Goal: Use online tool/utility: Utilize a website feature to perform a specific function

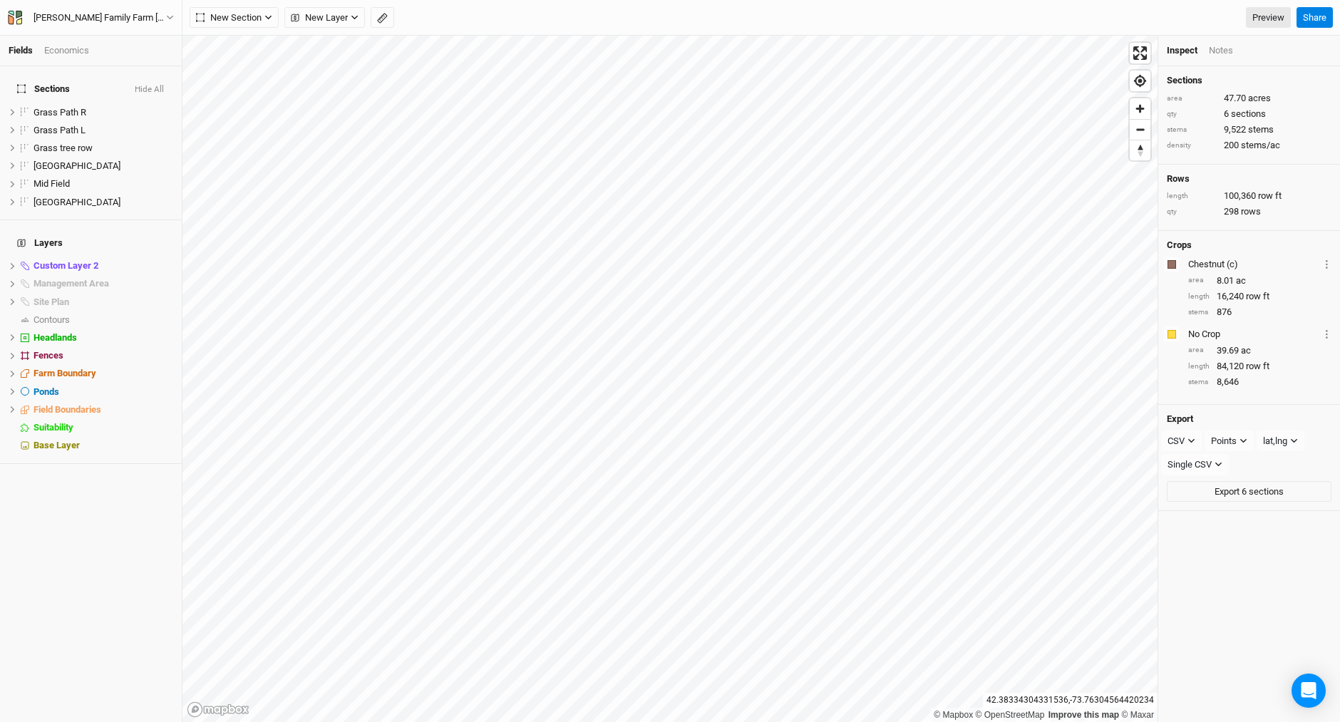
click at [625, 3] on div "Fields Economics Sections Hide All Grass Path R hide Grass Path L hide Grass tr…" at bounding box center [670, 361] width 1340 height 722
click at [1214, 358] on div "Colors Brown Orange Yellow Green Blue Purple Pink Red No Crop Layer 1 Sections …" at bounding box center [1249, 358] width 165 height 64
click at [1214, 354] on div "area 39.69 ac" at bounding box center [1260, 350] width 143 height 13
click at [120, 107] on div "Grass Path R" at bounding box center [84, 112] width 101 height 11
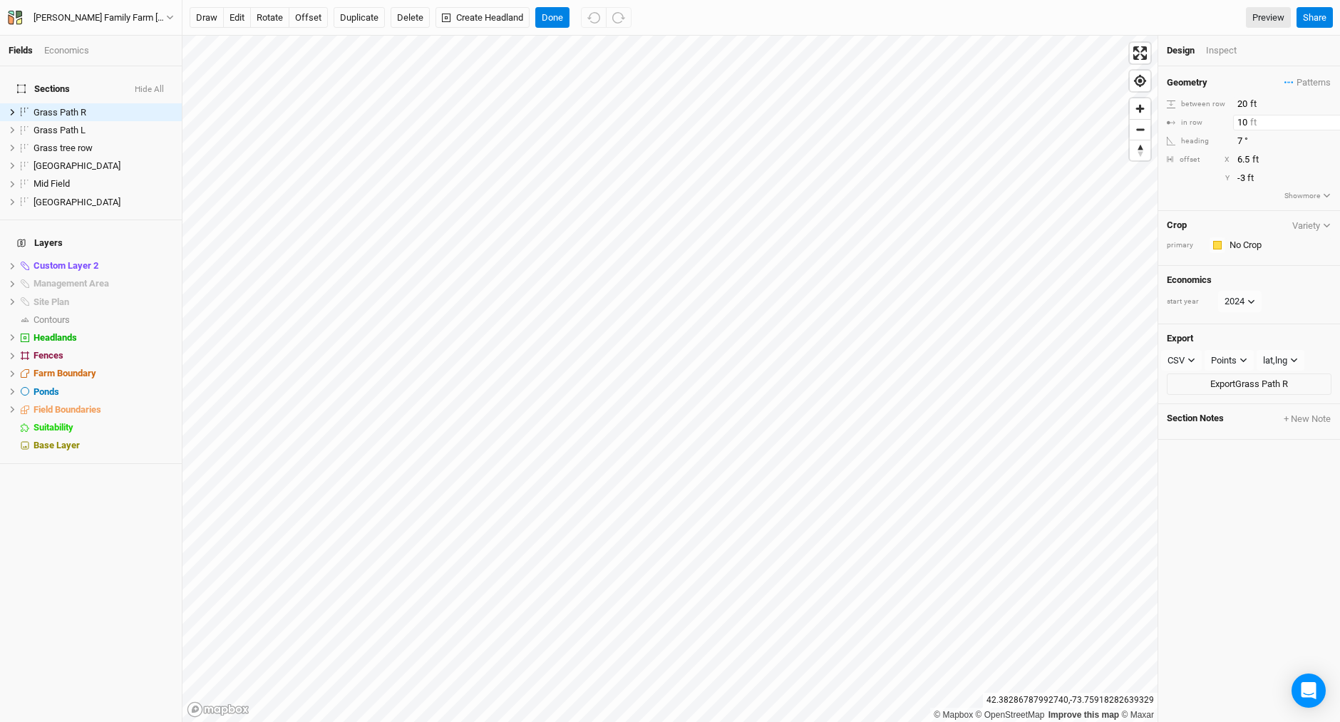
click at [1248, 123] on input "10" at bounding box center [1295, 123] width 124 height 16
type input "100"
click at [110, 126] on div "Grass Path L" at bounding box center [84, 130] width 101 height 11
click at [1252, 120] on input "10" at bounding box center [1295, 123] width 124 height 16
type input "100"
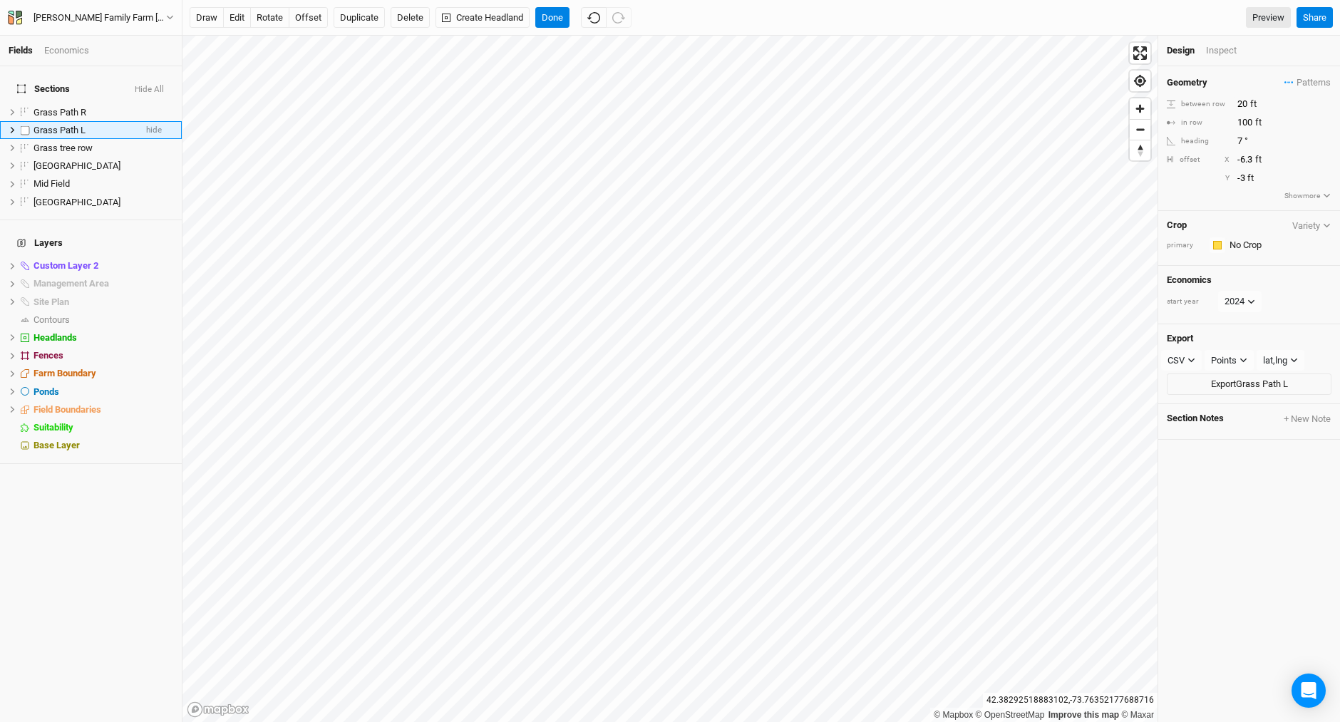
click at [103, 125] on div "Grass Path L" at bounding box center [84, 130] width 101 height 11
click at [536, 722] on html "Fields Economics Sections Hide All Grass Path R hide Grass Path L hide Grass tr…" at bounding box center [670, 361] width 1340 height 722
click at [303, 16] on button "offset" at bounding box center [308, 17] width 39 height 21
type input "-2"
click at [558, 22] on button "Done" at bounding box center [552, 17] width 34 height 21
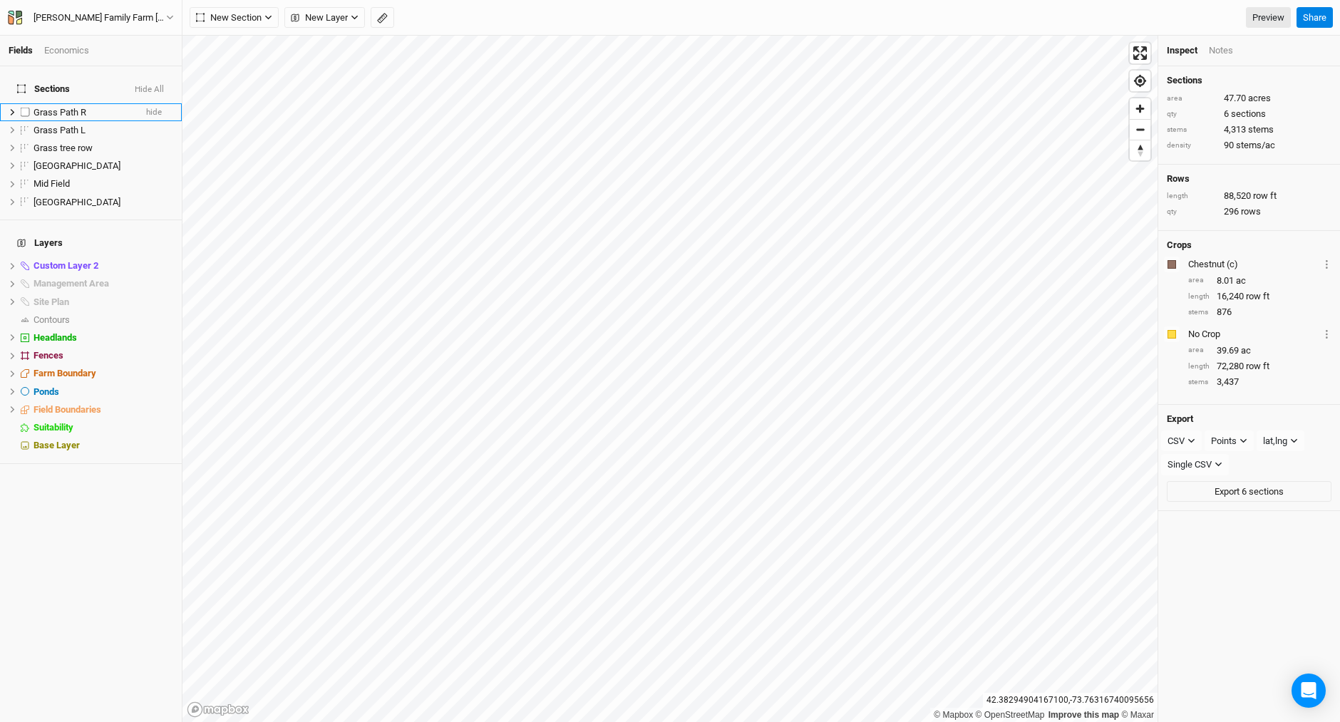
click at [118, 107] on div "Grass Path R" at bounding box center [84, 112] width 101 height 11
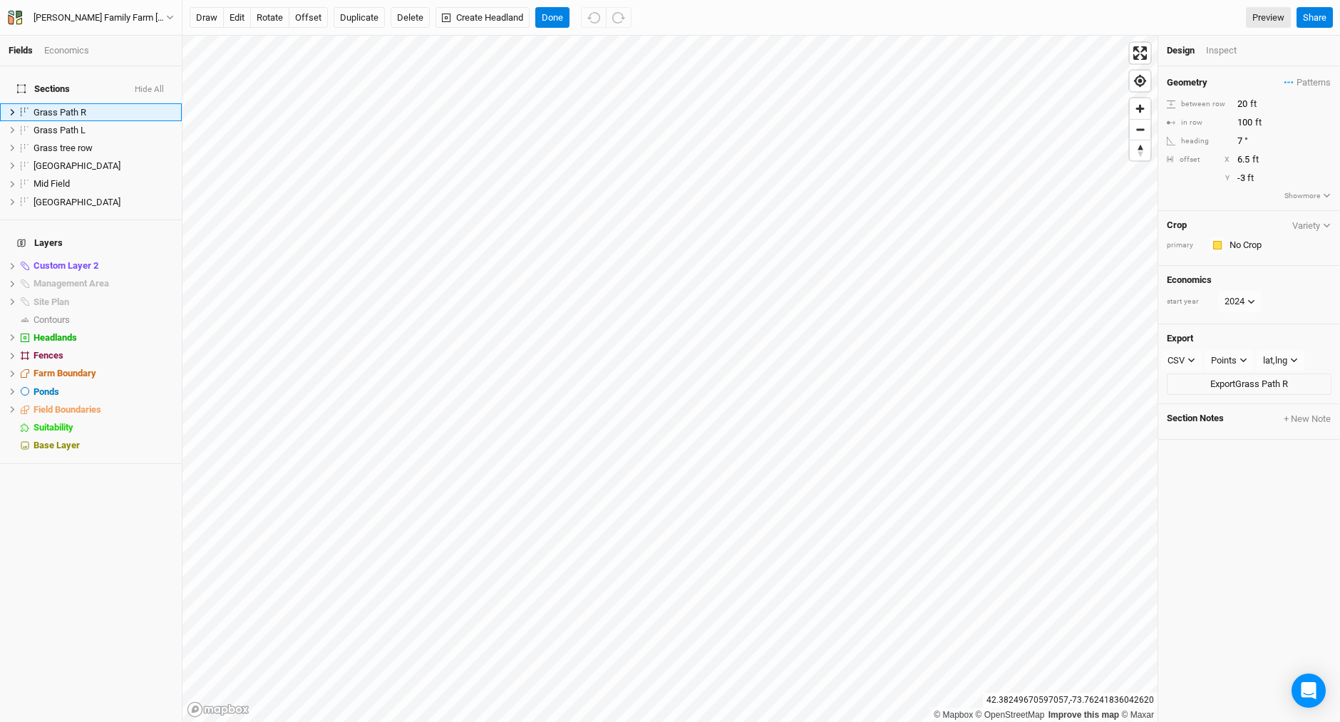
click at [580, 722] on html "Fields Economics Sections Hide All Grass Path R hide Grass Path L hide Grass tr…" at bounding box center [670, 361] width 1340 height 722
click at [307, 18] on button "offset" at bounding box center [308, 17] width 39 height 21
type input "-3"
click at [550, 15] on button "Done" at bounding box center [552, 17] width 34 height 21
click at [556, 31] on div "draw edit rotate offset Duplicate Delete Create Headland Done Preview Share" at bounding box center [762, 18] width 1158 height 36
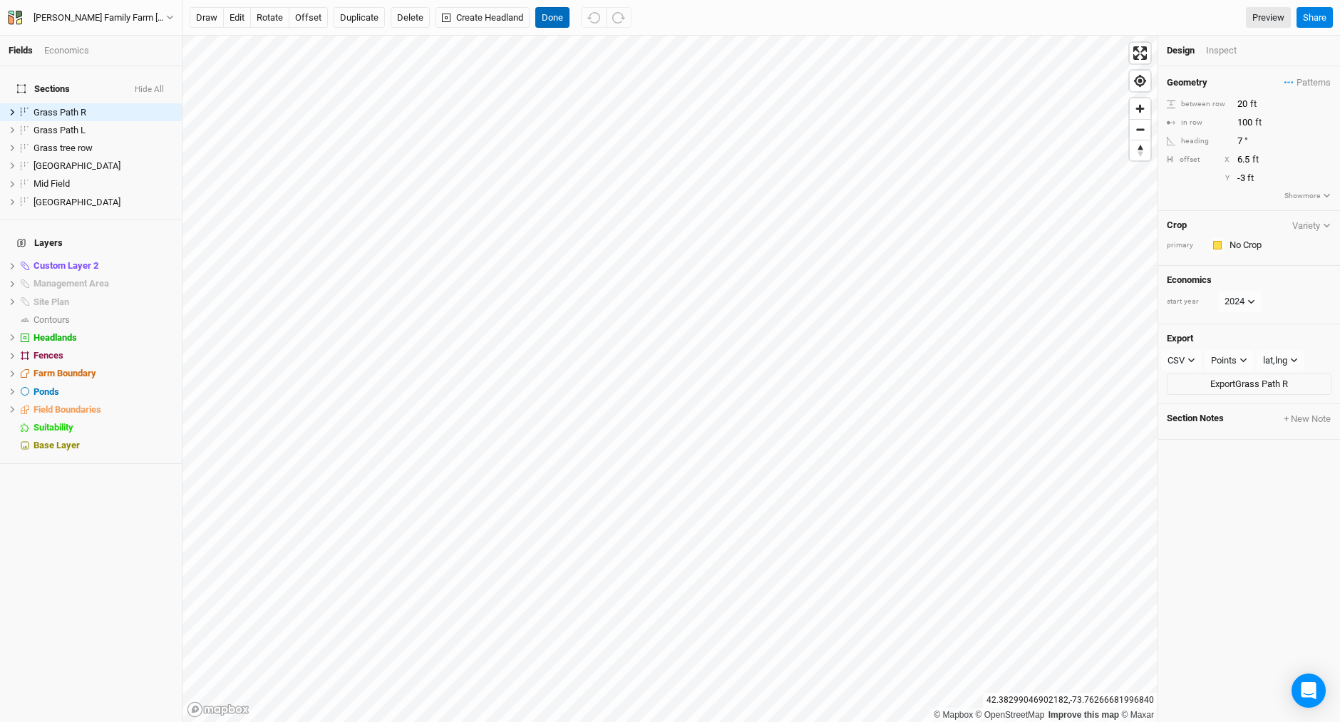
click at [557, 17] on button "Done" at bounding box center [552, 17] width 34 height 21
